Goal: Task Accomplishment & Management: Manage account settings

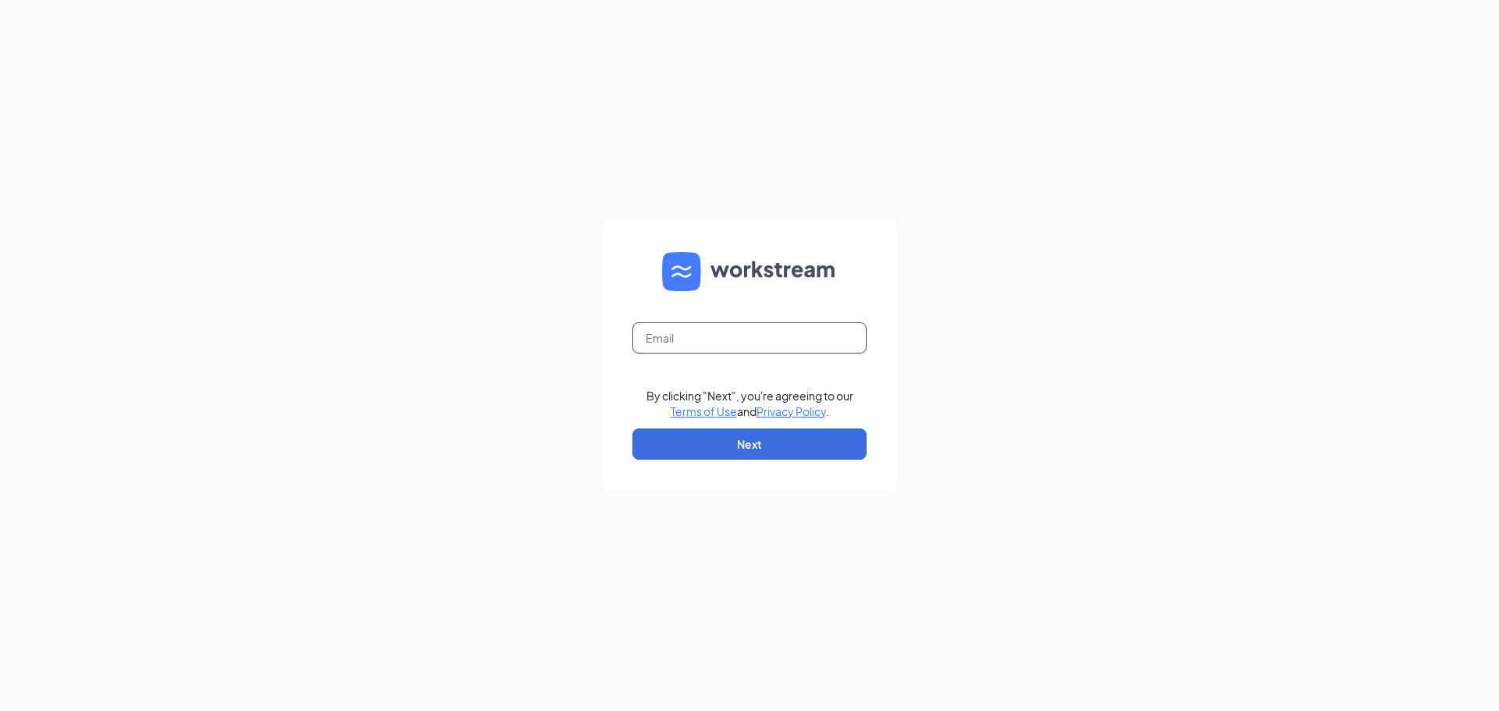
click at [692, 342] on input "text" at bounding box center [749, 337] width 234 height 31
type input "mcraigie@lfprm.com"
click at [700, 440] on button "Next" at bounding box center [749, 444] width 234 height 31
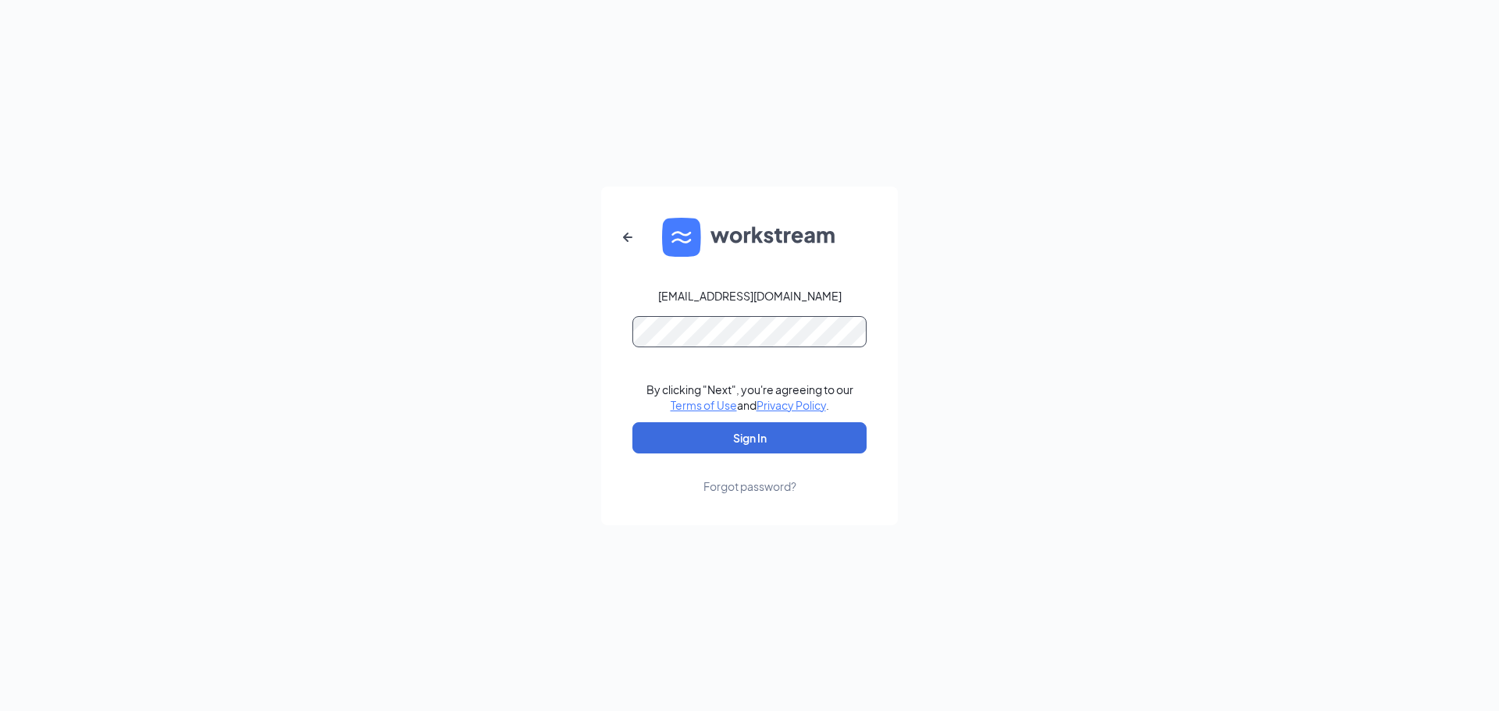
click at [632, 422] on button "Sign In" at bounding box center [749, 437] width 234 height 31
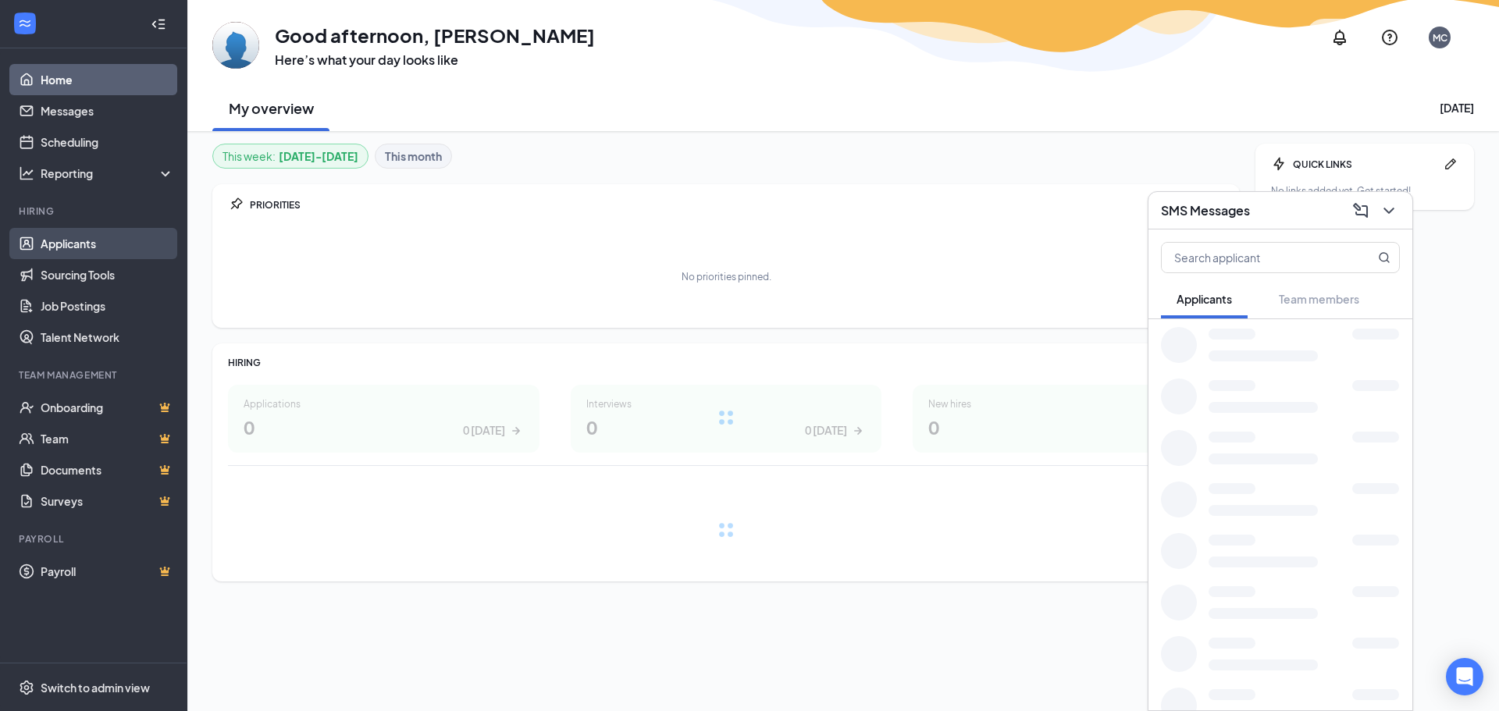
click at [95, 245] on link "Applicants" at bounding box center [107, 243] width 133 height 31
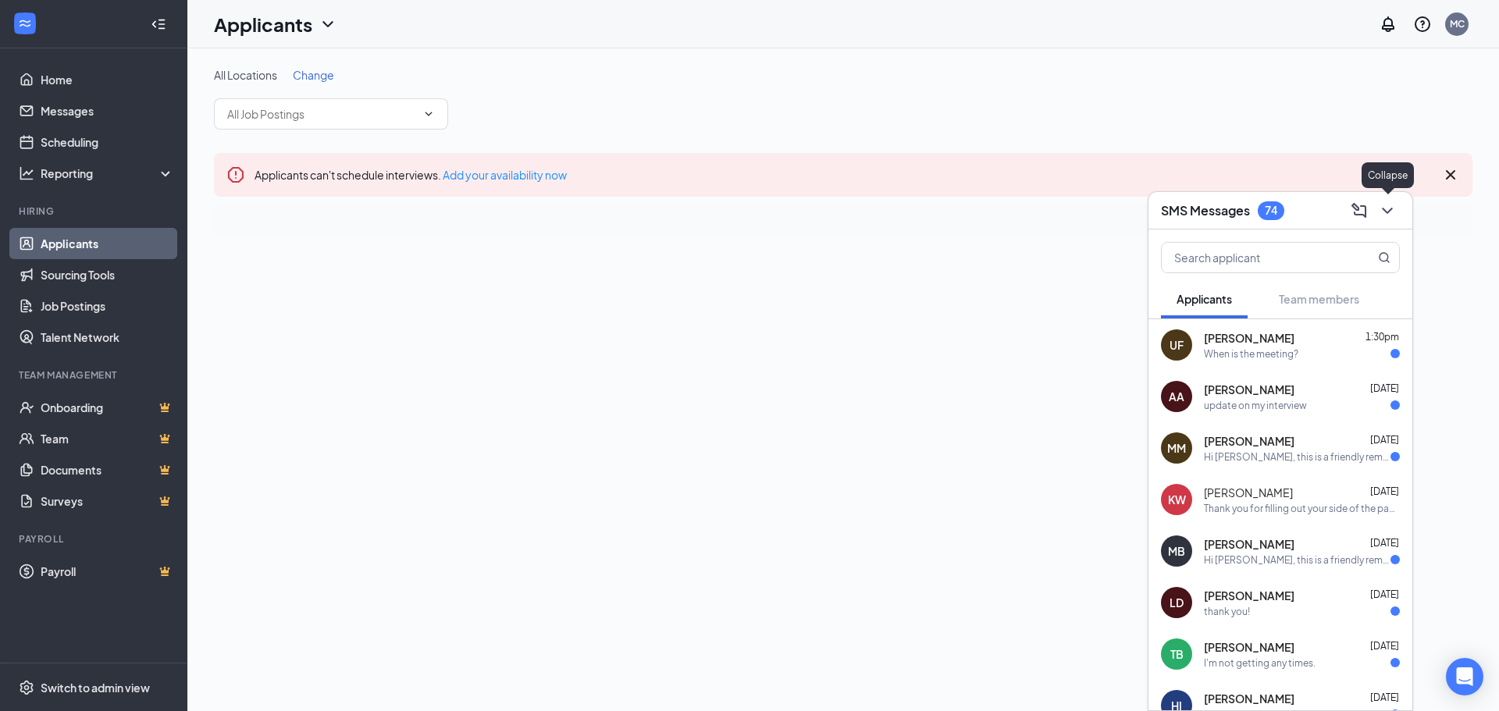
click at [1390, 208] on icon "ChevronDown" at bounding box center [1387, 210] width 19 height 19
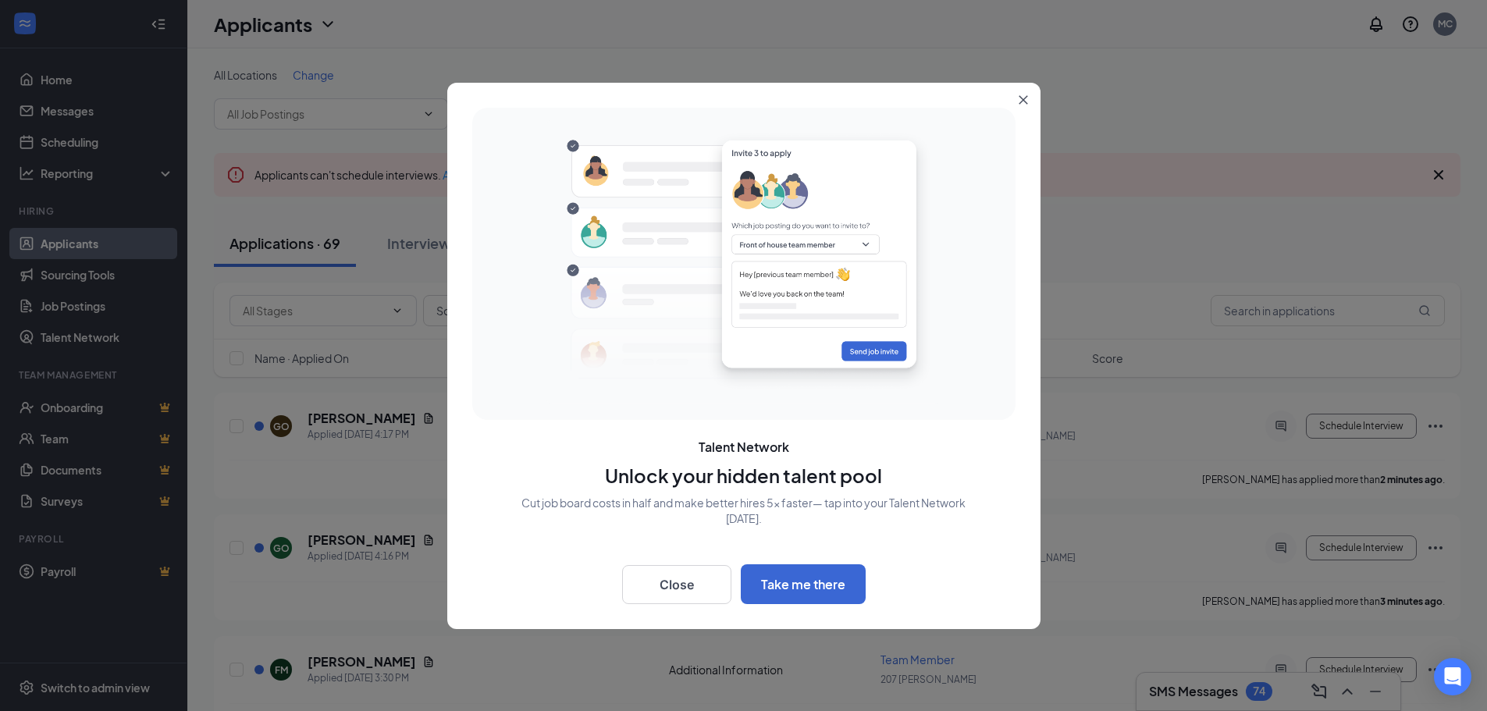
click at [1023, 95] on icon "Close" at bounding box center [1023, 99] width 9 height 9
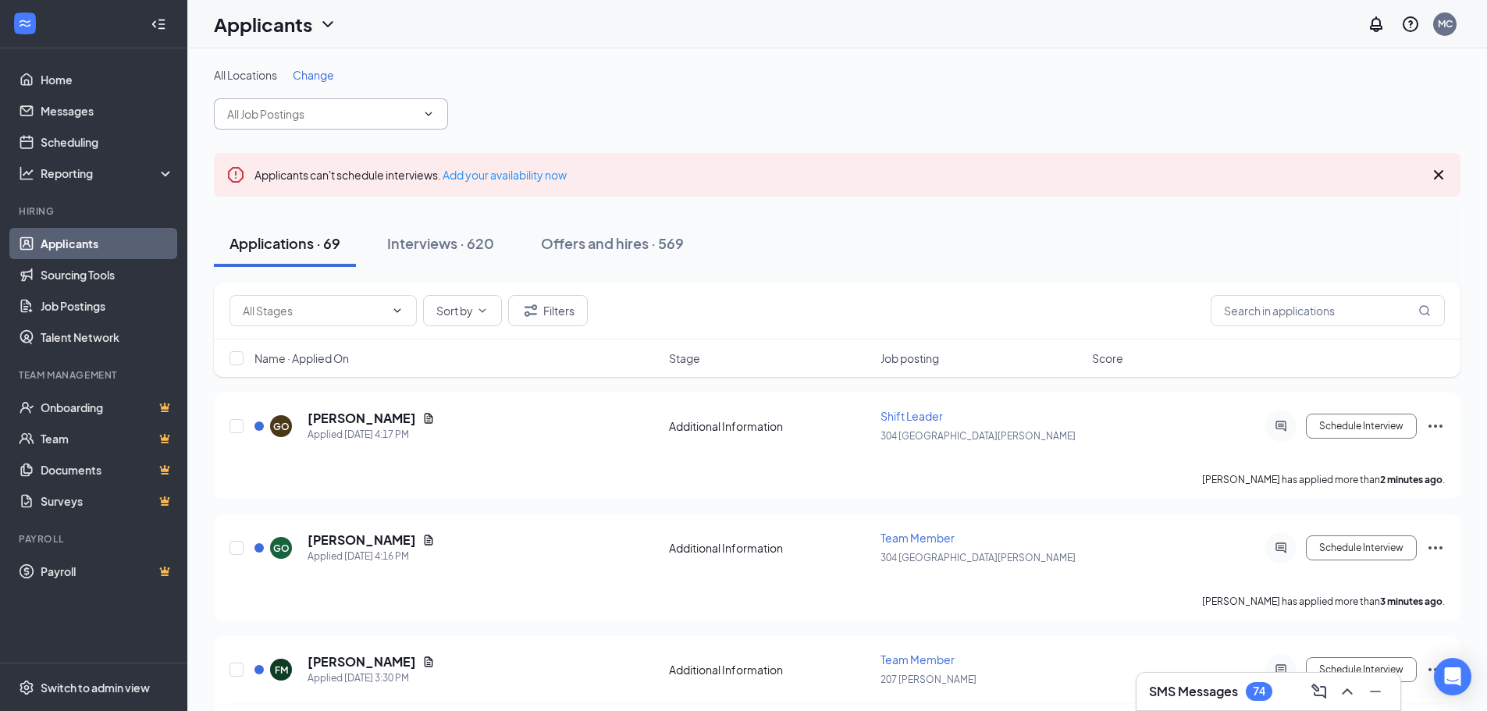
click at [325, 114] on input "text" at bounding box center [321, 113] width 189 height 17
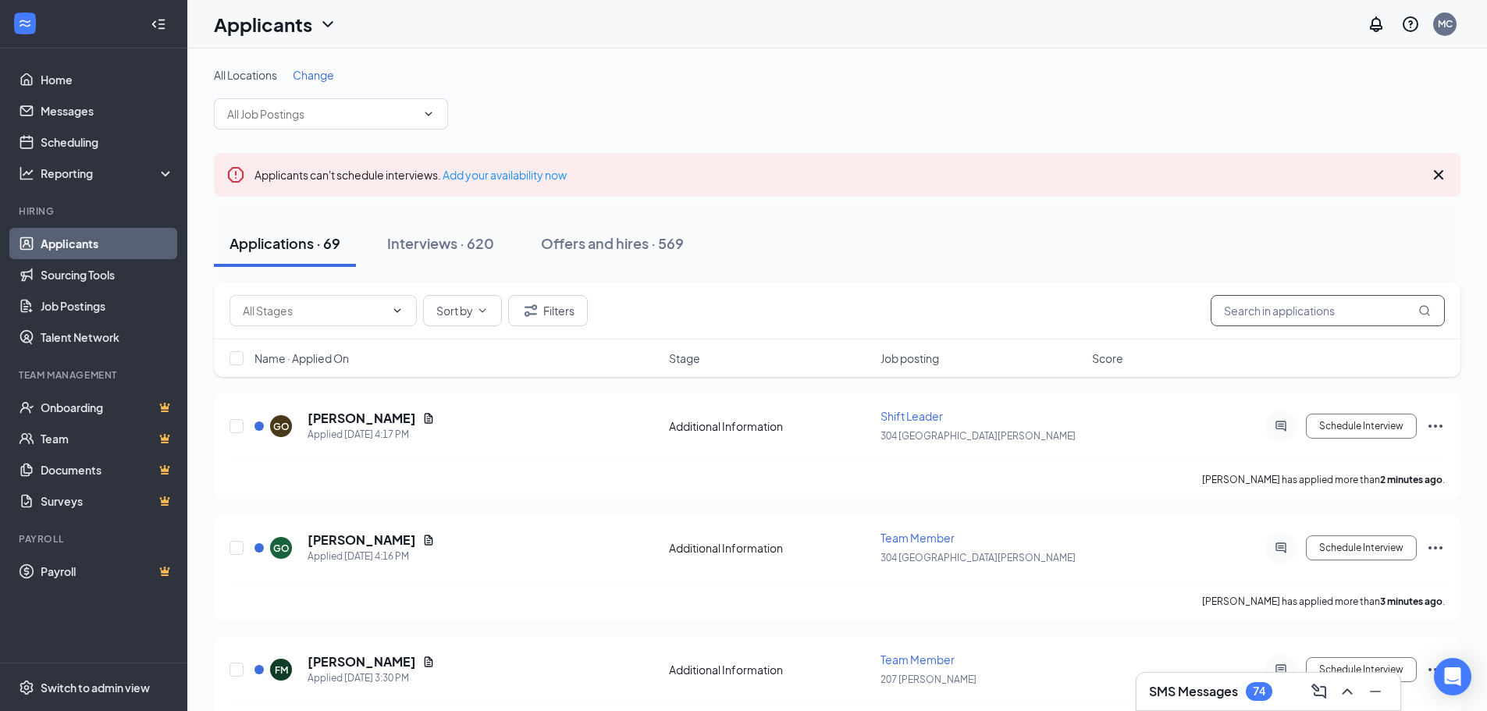
click at [1310, 310] on input "text" at bounding box center [1328, 310] width 234 height 31
type input "[PERSON_NAME]"
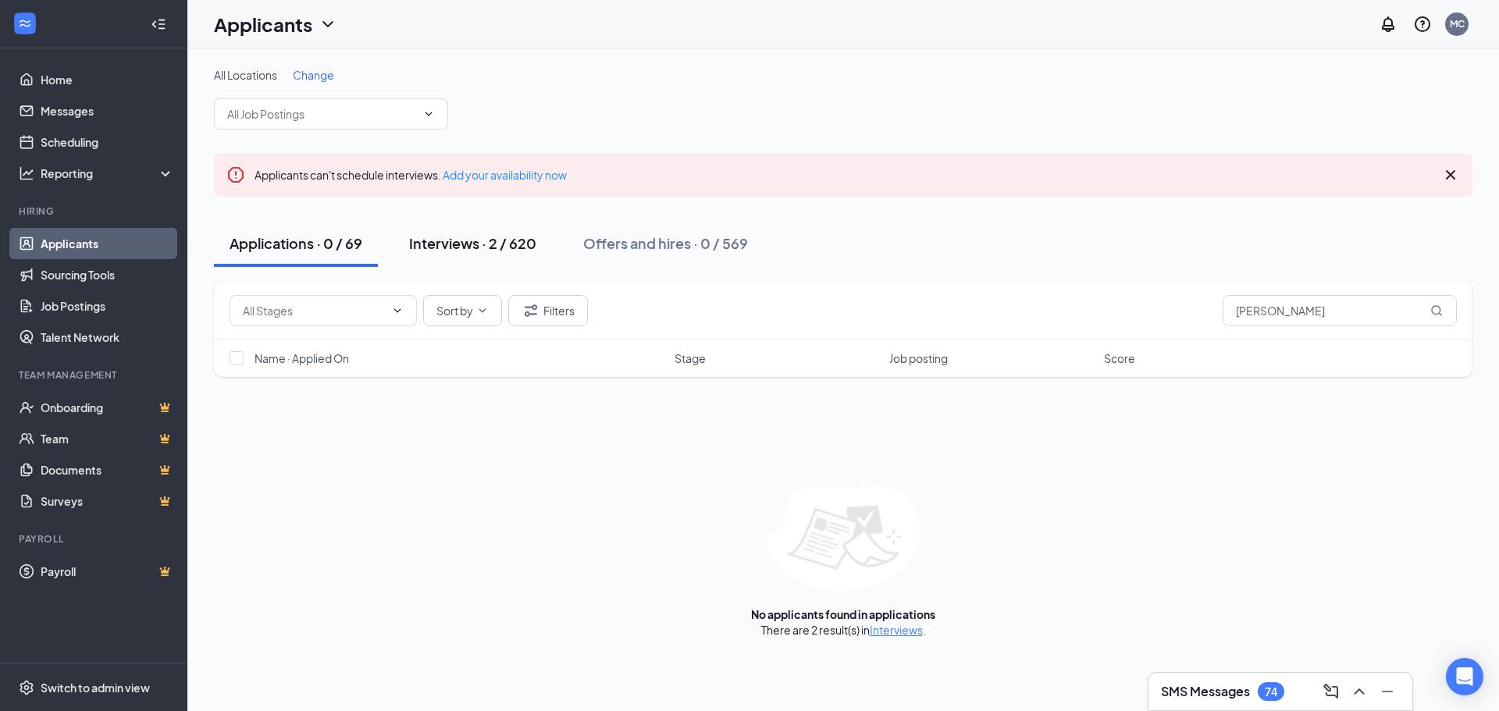
click at [451, 242] on div "Interviews · 2 / 620" at bounding box center [472, 243] width 127 height 20
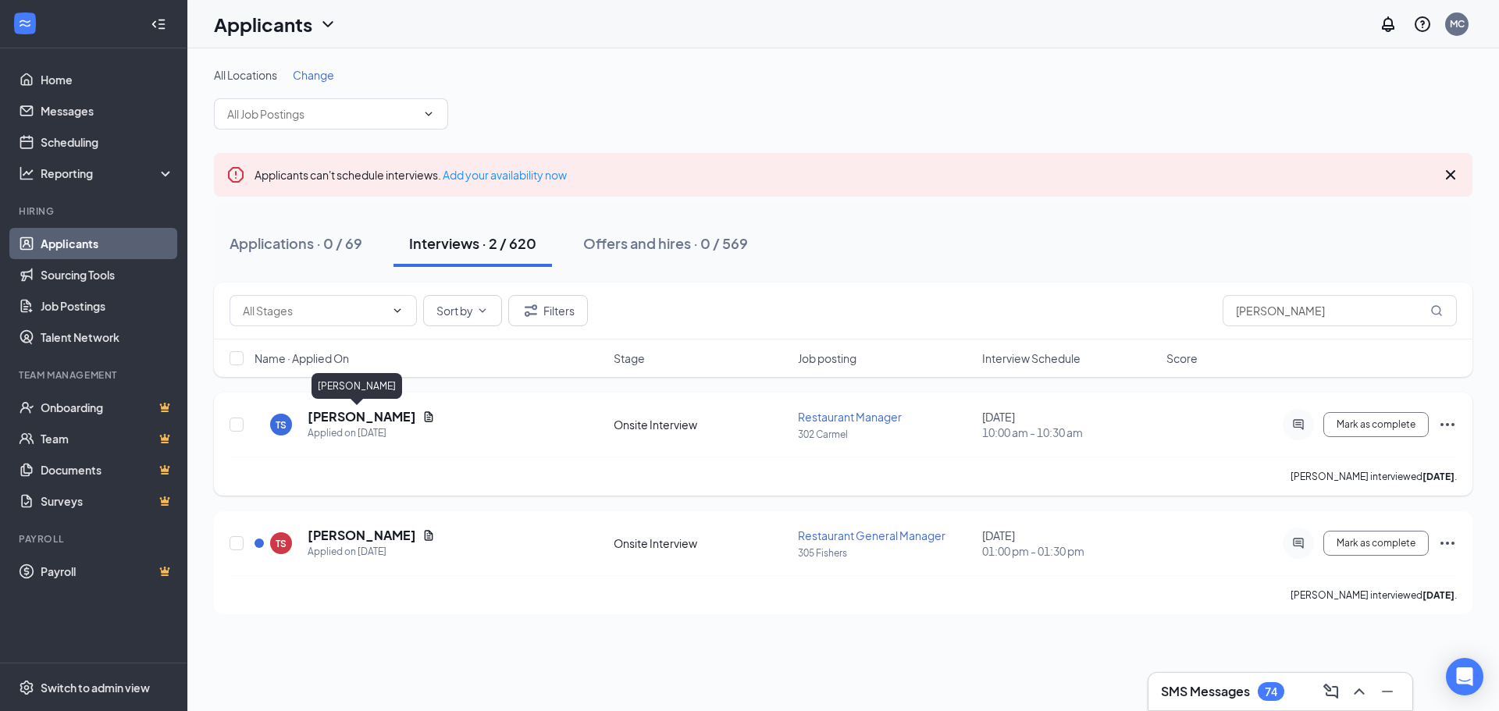
click at [336, 417] on h5 "[PERSON_NAME]" at bounding box center [362, 416] width 109 height 17
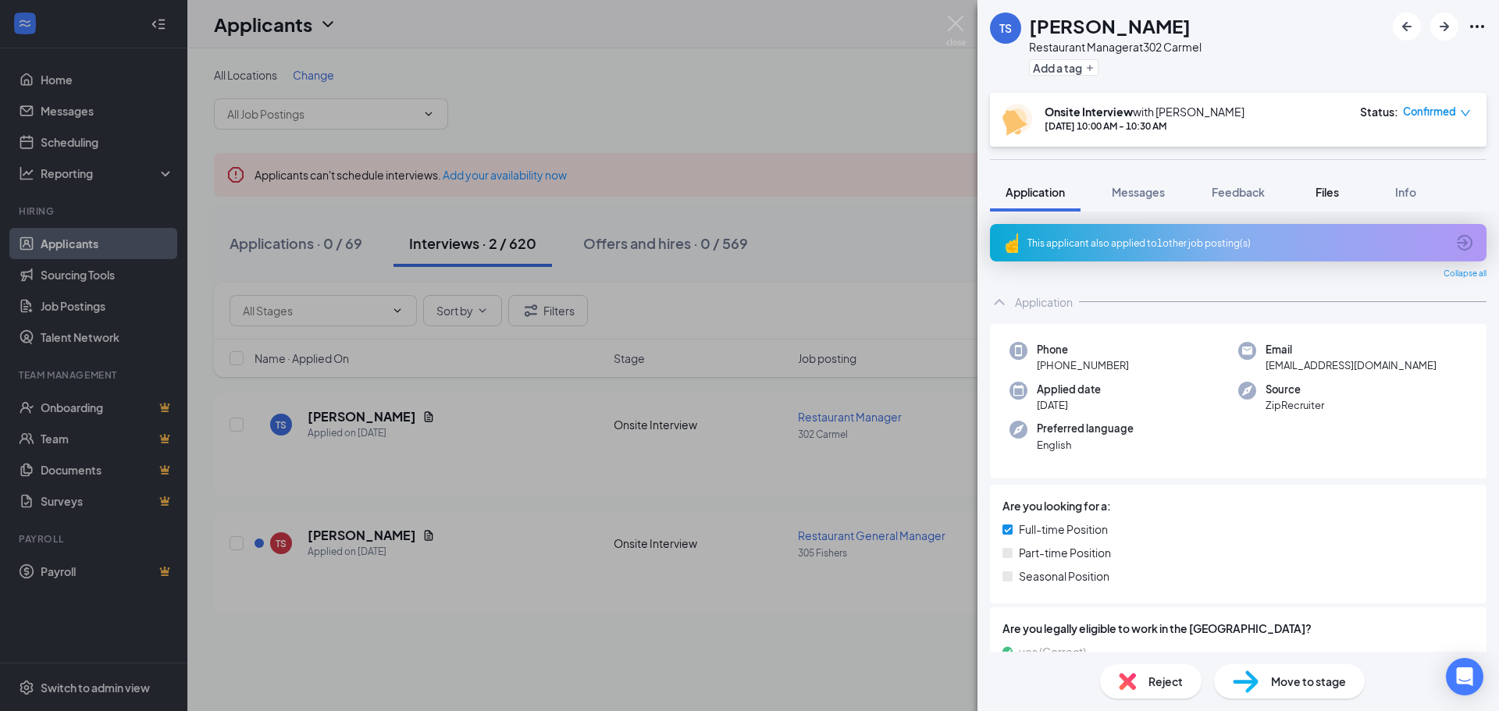
click at [1330, 192] on span "Files" at bounding box center [1326, 192] width 23 height 14
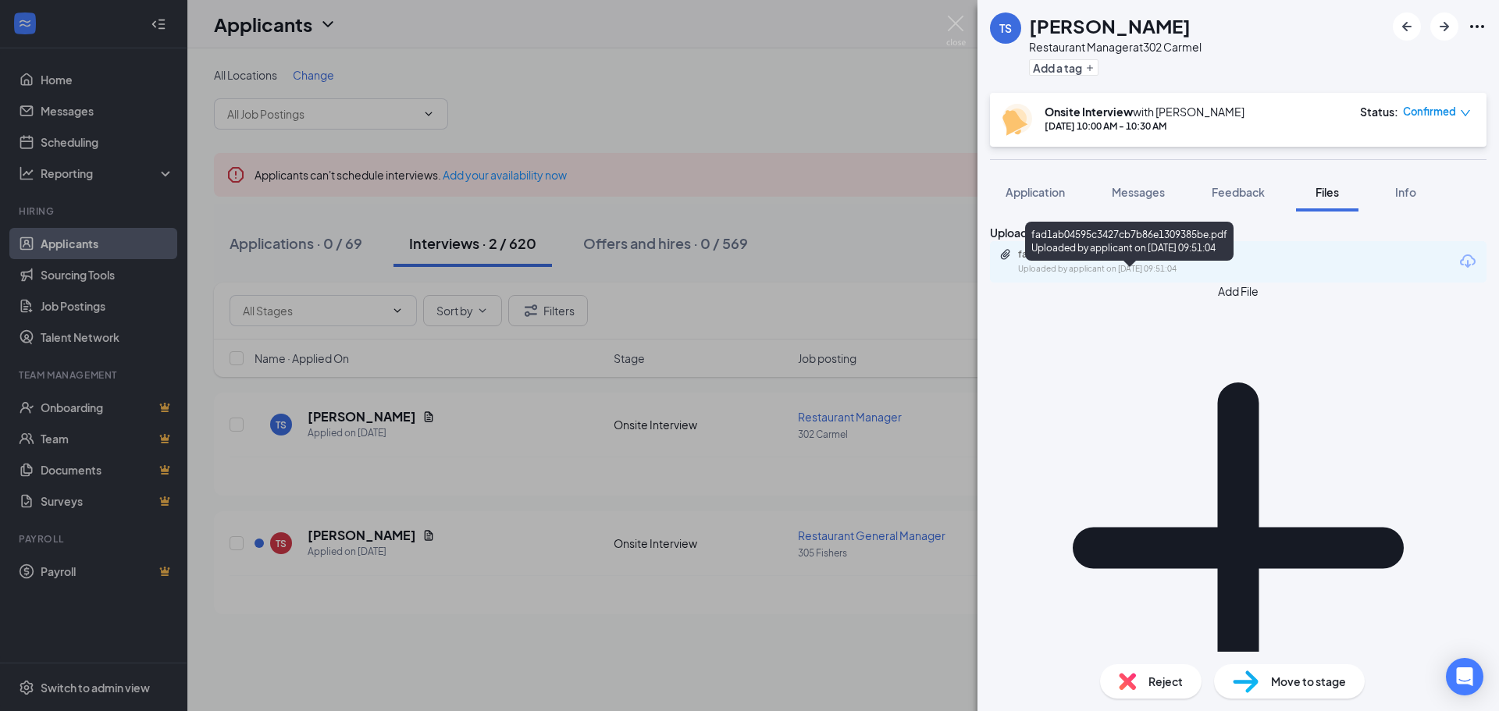
click at [1105, 261] on div "fad1ab04595c3427cb7b86e1309385be.pdf" at bounding box center [1127, 254] width 219 height 12
